Goal: Task Accomplishment & Management: Use online tool/utility

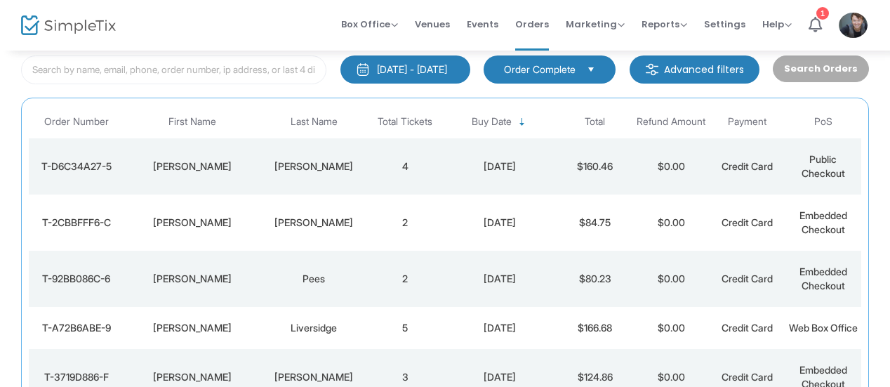
scroll to position [84, 0]
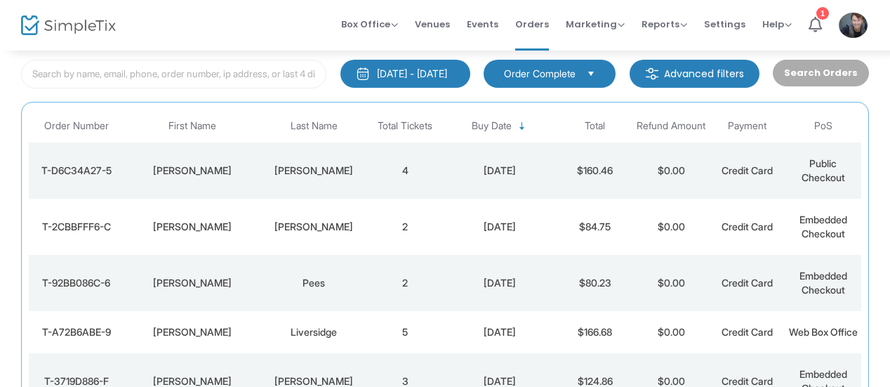
click at [410, 169] on td "4" at bounding box center [405, 171] width 76 height 56
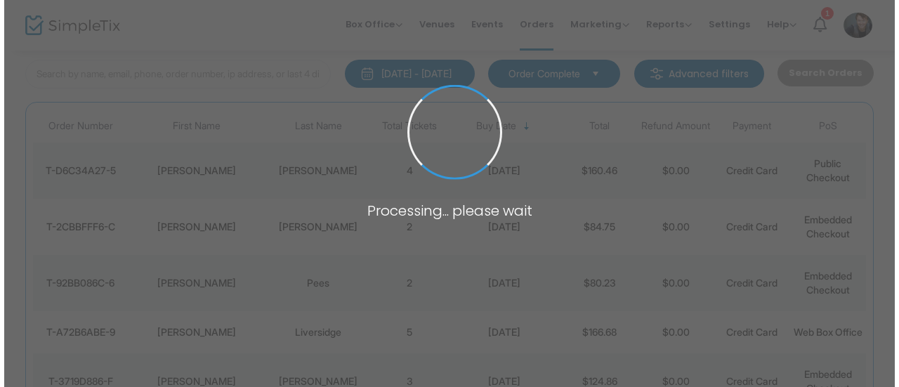
scroll to position [0, 0]
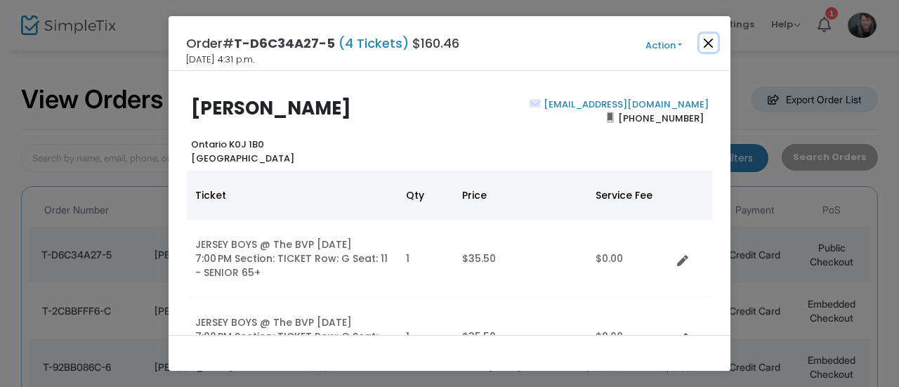
click at [703, 44] on button "Close" at bounding box center [708, 43] width 18 height 18
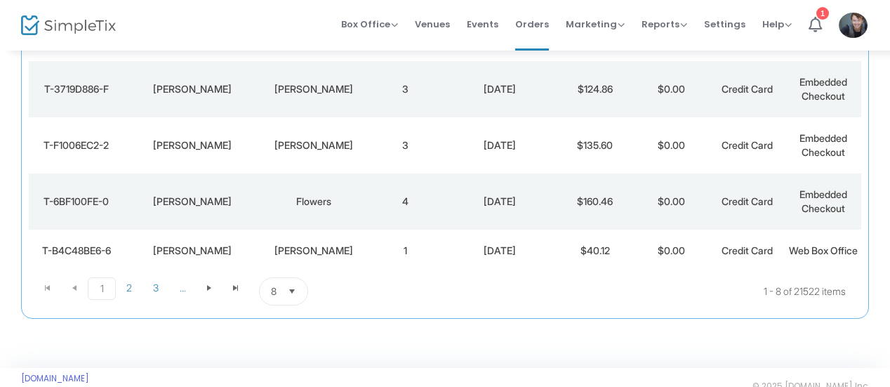
scroll to position [377, 0]
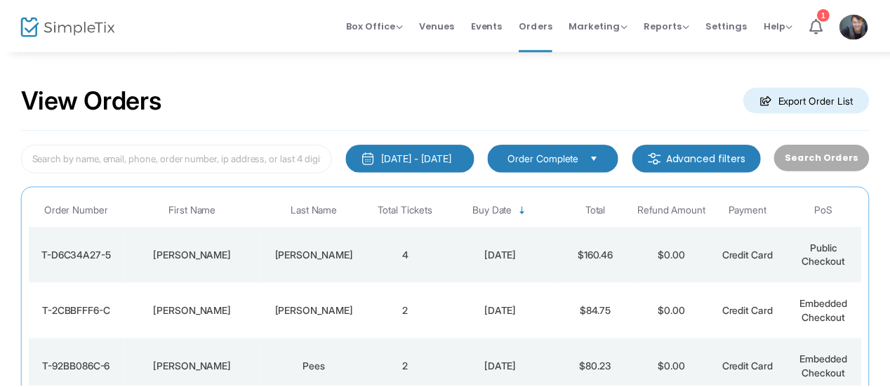
scroll to position [4, 0]
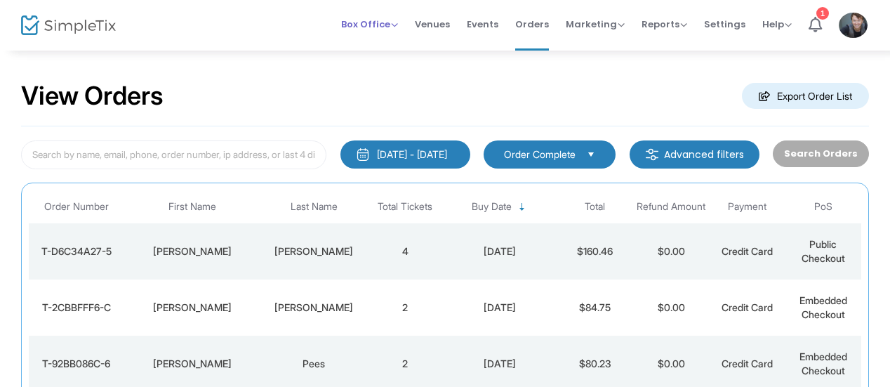
click at [368, 29] on span "Box Office" at bounding box center [369, 24] width 57 height 13
click at [376, 47] on li "Sell Tickets" at bounding box center [391, 46] width 100 height 27
